Goal: Transaction & Acquisition: Obtain resource

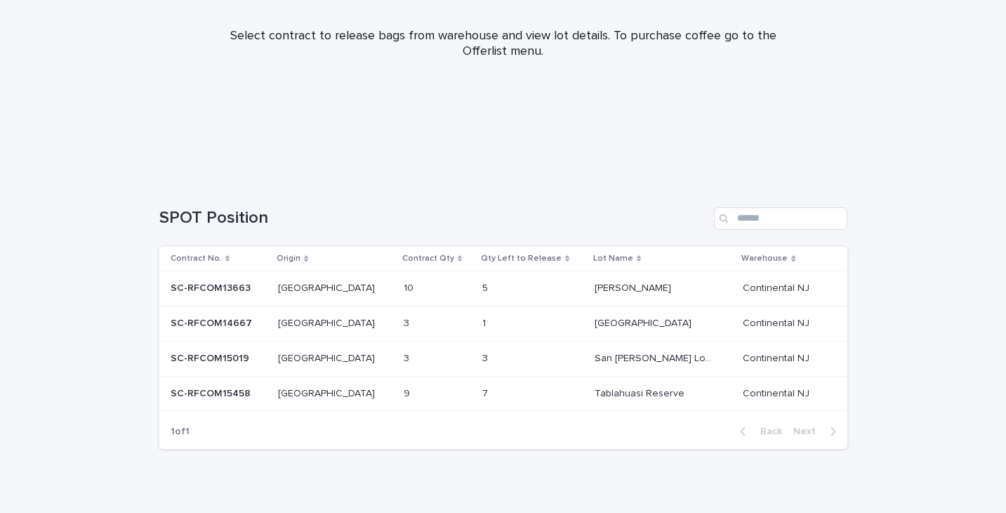
scroll to position [178, 0]
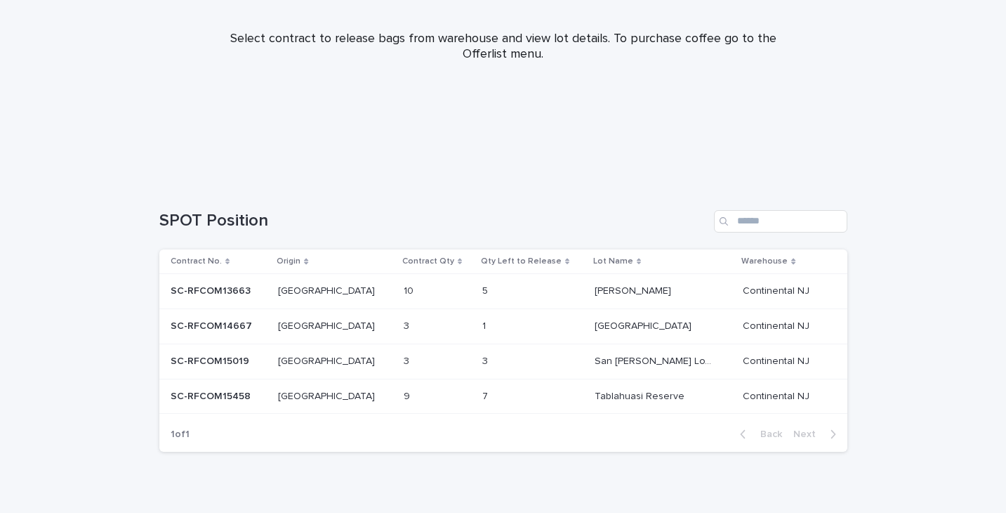
click at [224, 397] on p "SC-RFCOM15458" at bounding box center [212, 395] width 83 height 15
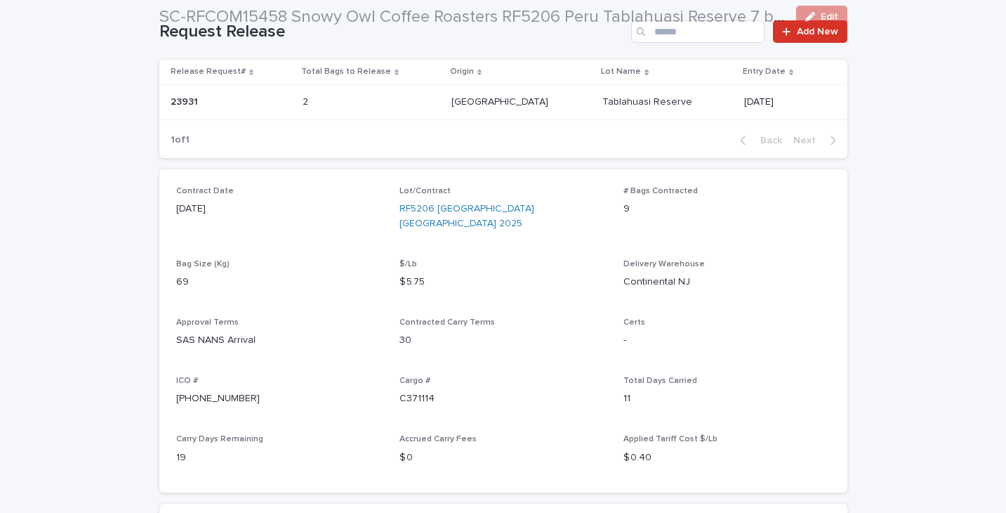
scroll to position [250, 0]
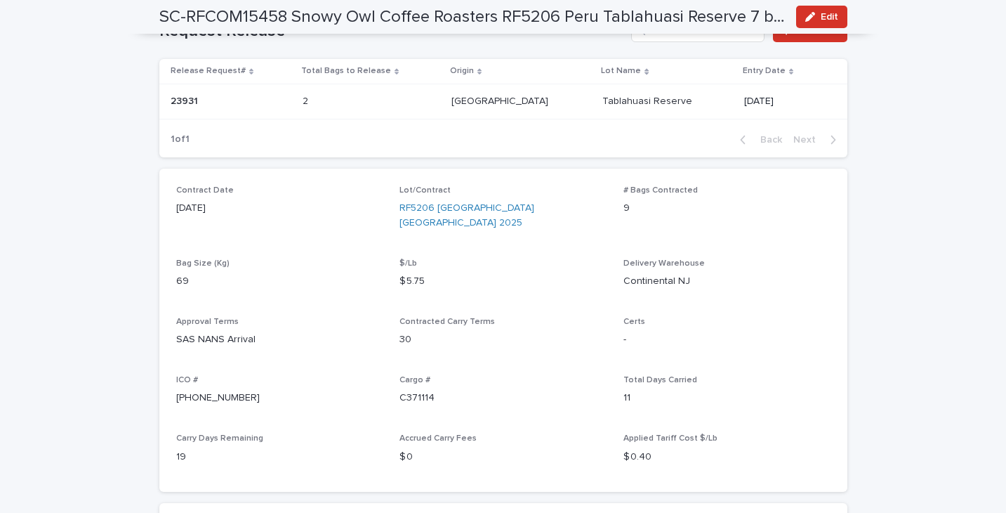
click at [206, 389] on div "30-917-4559" at bounding box center [279, 397] width 207 height 18
click at [207, 396] on p "30-917-4559" at bounding box center [279, 397] width 207 height 15
copy p "30-917-4559"
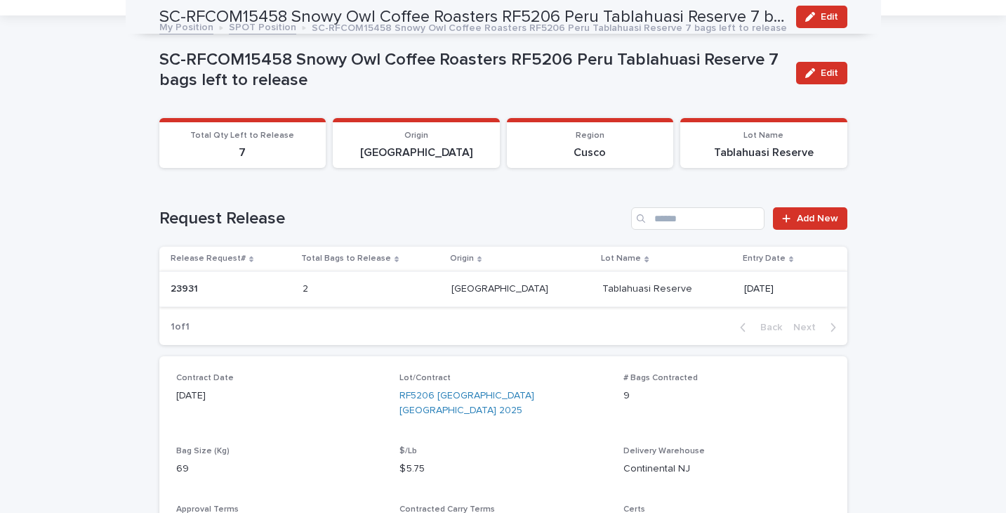
scroll to position [0, 0]
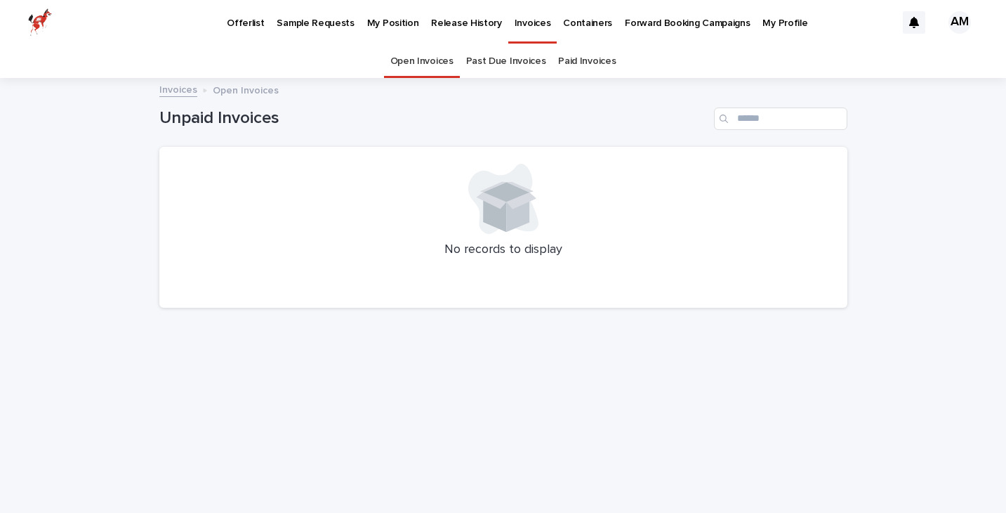
click at [506, 64] on link "Past Due Invoices" at bounding box center [506, 61] width 80 height 33
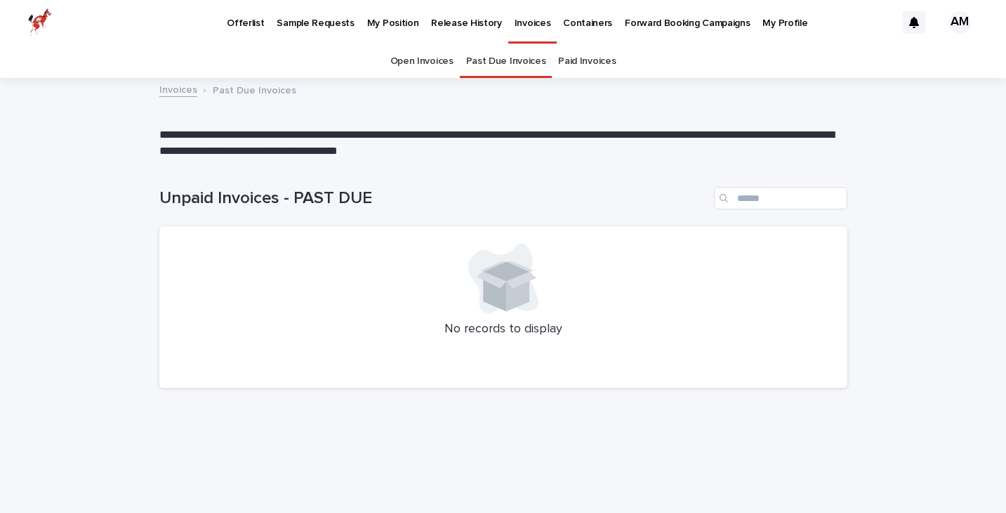
click at [577, 57] on link "Paid Invoices" at bounding box center [587, 61] width 58 height 33
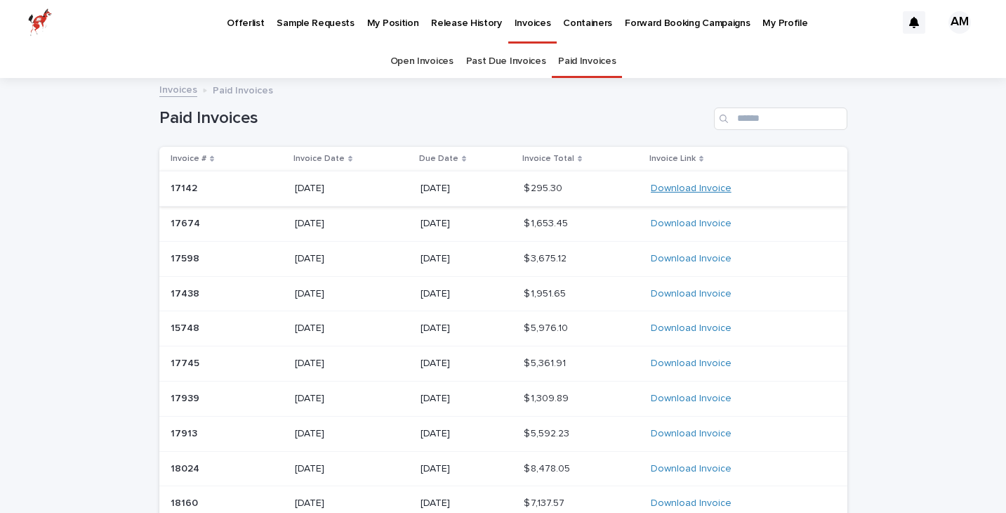
click at [676, 186] on link "Download Invoice" at bounding box center [691, 188] width 81 height 10
click at [352, 158] on div "Invoice Date" at bounding box center [351, 158] width 117 height 15
click at [710, 188] on link "Download Invoice" at bounding box center [691, 188] width 81 height 10
